Goal: Task Accomplishment & Management: Manage account settings

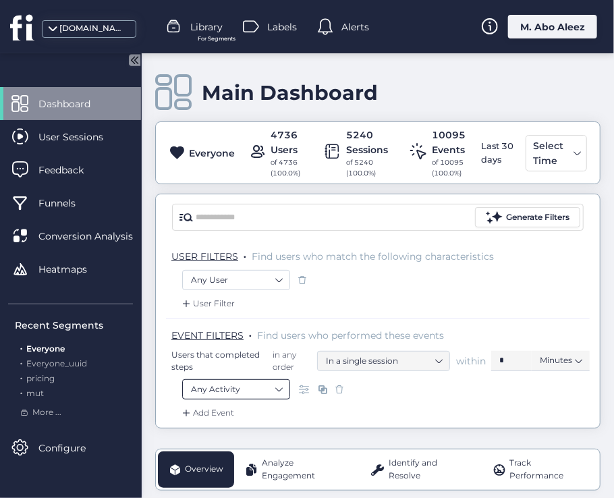
click at [270, 389] on nz-select-item "Any Activity" at bounding box center [236, 389] width 90 height 20
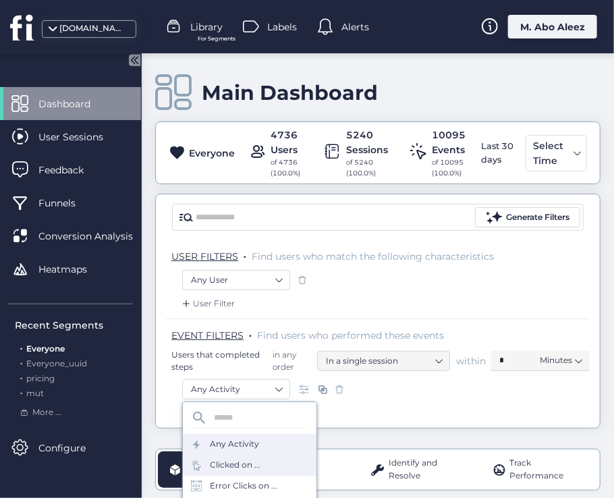
click at [246, 458] on div "Clicked on ..." at bounding box center [235, 464] width 51 height 13
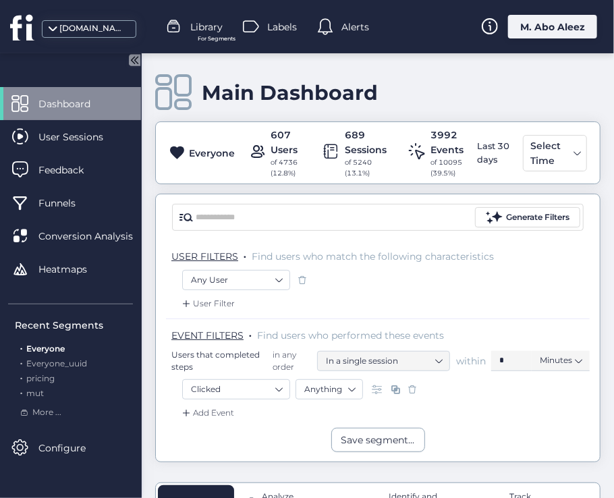
click at [415, 386] on span at bounding box center [411, 388] width 13 height 13
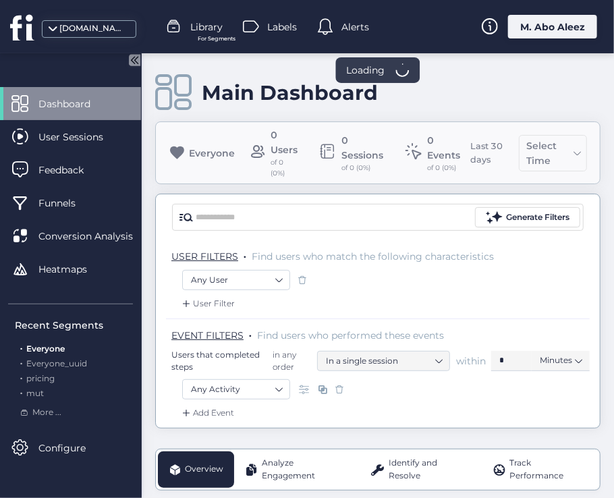
click at [564, 24] on div "M. Abo Aleez" at bounding box center [552, 27] width 89 height 24
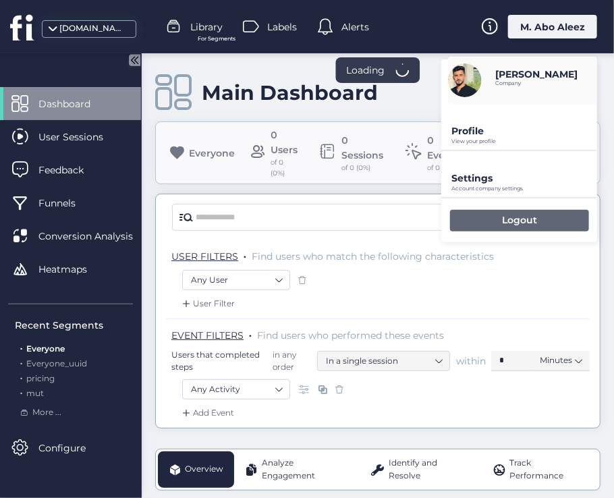
click at [540, 216] on div "Logout" at bounding box center [519, 221] width 139 height 22
